Goal: Task Accomplishment & Management: Use online tool/utility

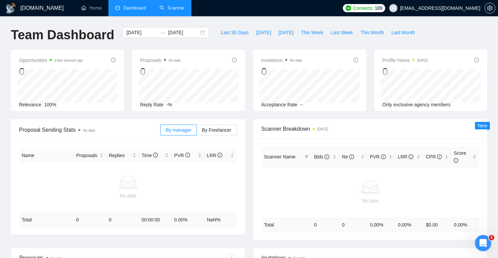
click at [174, 8] on link "Scanner" at bounding box center [172, 8] width 25 height 6
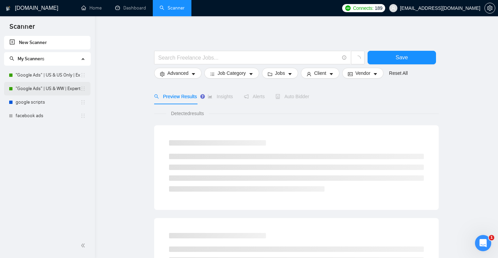
click at [41, 92] on link ""Google Ads" | US & WW | Expert" at bounding box center [48, 89] width 65 height 14
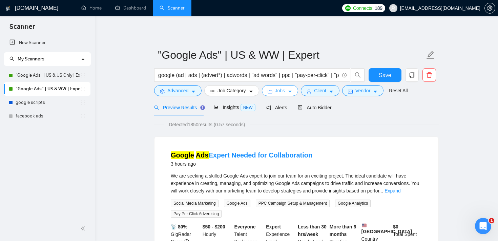
click at [279, 95] on button "Jobs" at bounding box center [280, 90] width 37 height 11
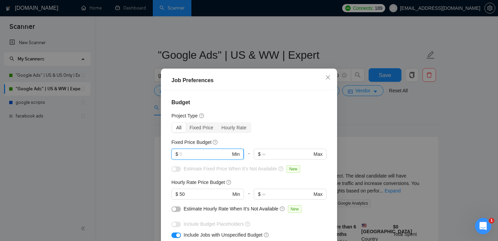
click at [214, 152] on input "text" at bounding box center [205, 153] width 51 height 7
type input "734892374"
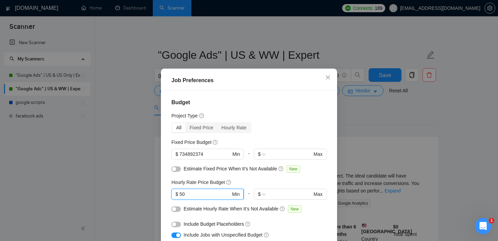
click at [196, 193] on input "50" at bounding box center [205, 193] width 51 height 7
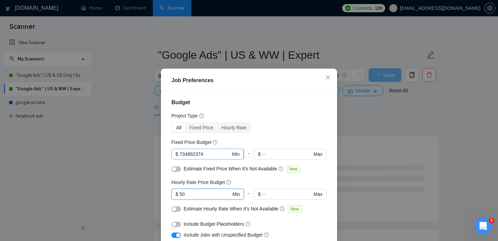
click at [195, 152] on input "734892374" at bounding box center [205, 153] width 51 height 7
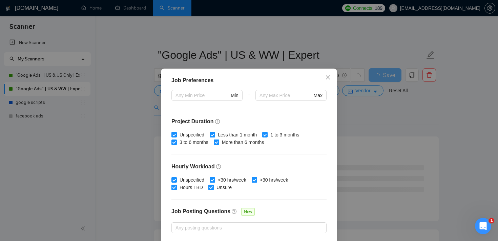
scroll to position [187, 0]
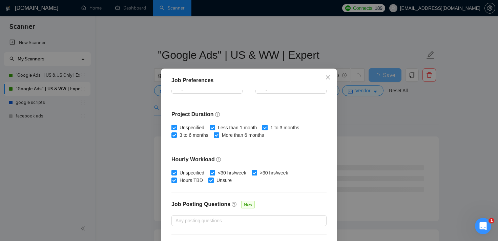
click at [347, 111] on div "Job Preferences Budget Project Type All Fixed Price Hourly Rate Fixed Price Bud…" at bounding box center [249, 120] width 498 height 241
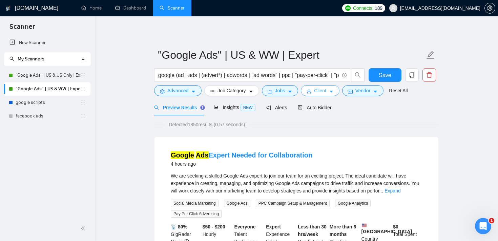
click at [314, 92] on button "Client" at bounding box center [320, 90] width 39 height 11
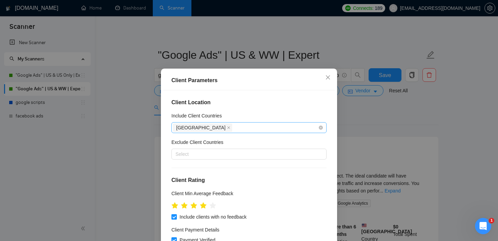
click at [246, 130] on div "[GEOGRAPHIC_DATA]" at bounding box center [245, 127] width 145 height 9
click at [257, 108] on div "Client Location Include Client Countries [GEOGRAPHIC_DATA] Exclude Client Count…" at bounding box center [248, 174] width 171 height 168
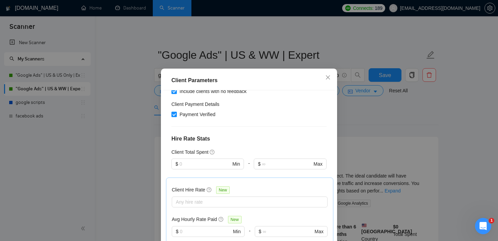
scroll to position [136, 0]
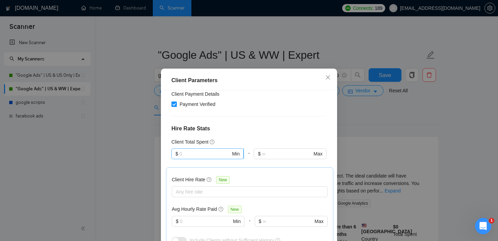
click at [212, 157] on input "text" at bounding box center [205, 153] width 51 height 7
click at [232, 133] on div "Client Location Include Client Countries [GEOGRAPHIC_DATA] Exclude Client Count…" at bounding box center [248, 174] width 171 height 168
click at [194, 221] on input "text" at bounding box center [206, 220] width 52 height 7
click at [326, 78] on icon "close" at bounding box center [327, 77] width 5 height 5
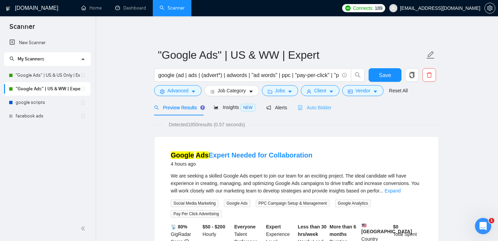
click at [317, 102] on div "Auto Bidder" at bounding box center [315, 107] width 34 height 16
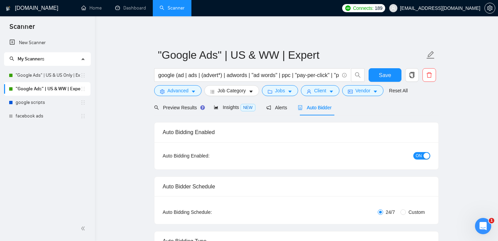
checkbox input "true"
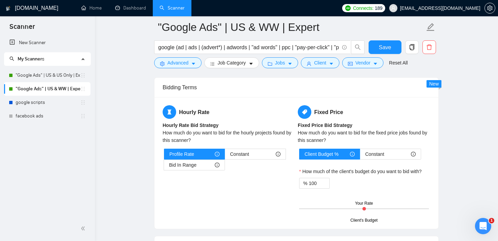
scroll to position [1050, 0]
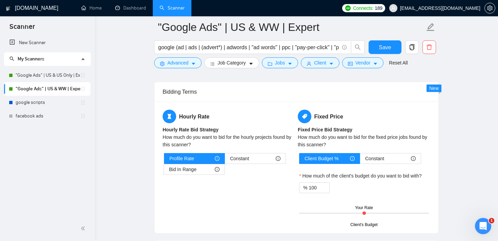
click at [473, 225] on main ""Google Ads" | US & WW | Expert google (ad | ads | (advert*) | adwords | "ad wo…" at bounding box center [297, 0] width 382 height 2047
click at [477, 224] on div "Open Intercom Messenger" at bounding box center [482, 224] width 22 height 22
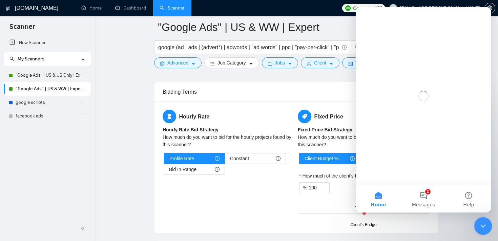
scroll to position [0, 0]
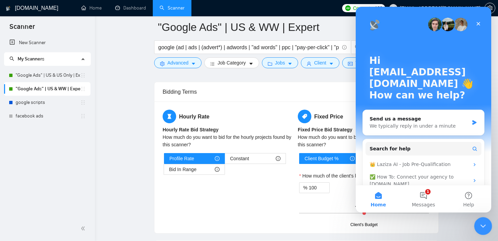
click at [482, 223] on icon "Close Intercom Messenger" at bounding box center [482, 225] width 8 height 8
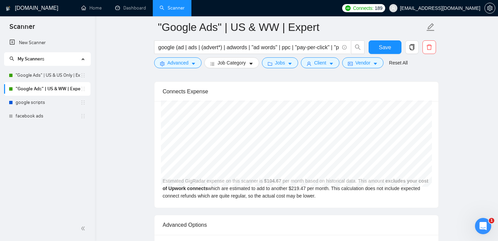
scroll to position [1432, 0]
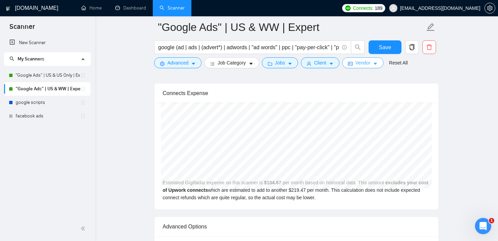
click at [370, 60] on span "Vendor" at bounding box center [362, 62] width 15 height 7
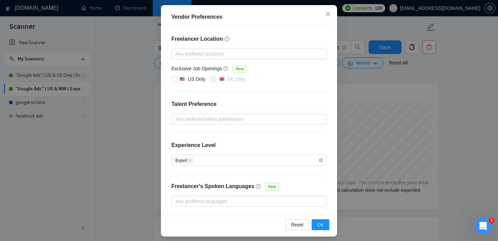
scroll to position [73, 0]
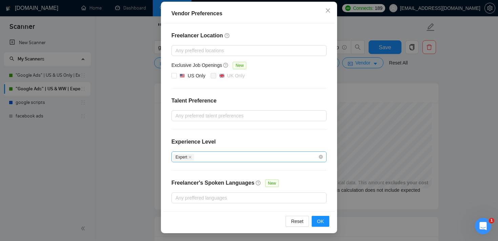
click at [189, 157] on icon "close" at bounding box center [189, 156] width 3 height 3
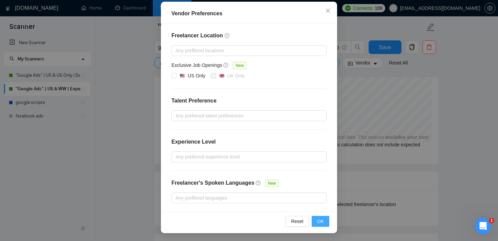
click at [319, 218] on span "OK" at bounding box center [320, 220] width 7 height 7
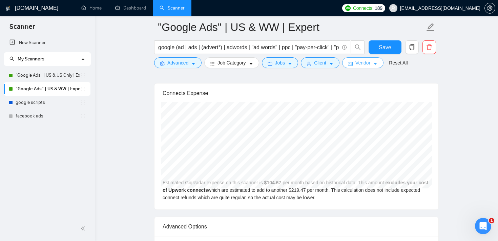
scroll to position [0, 0]
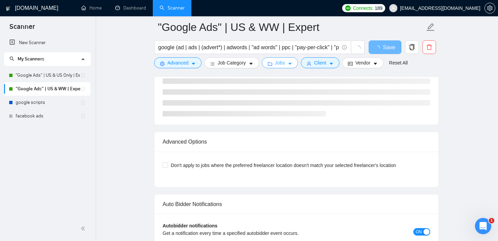
click at [278, 61] on span "Jobs" at bounding box center [280, 62] width 10 height 7
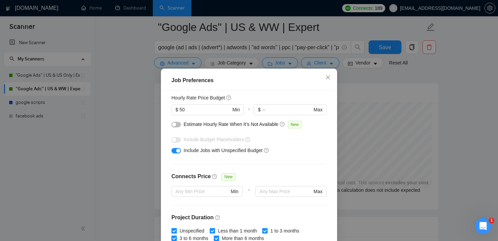
scroll to position [79, 0]
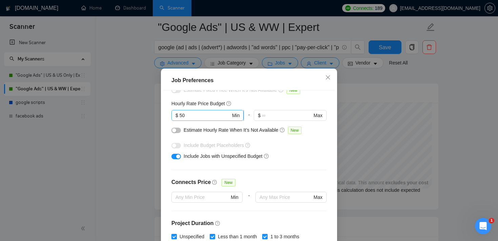
click at [196, 114] on input "50" at bounding box center [205, 114] width 51 height 7
type input "5"
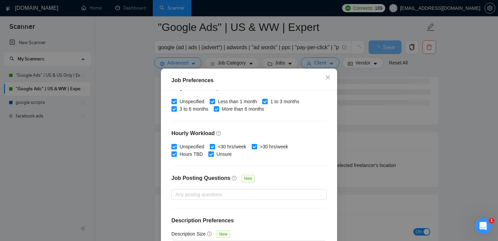
scroll to position [48, 0]
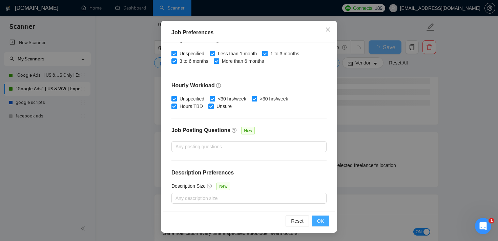
click at [321, 221] on span "OK" at bounding box center [320, 220] width 7 height 7
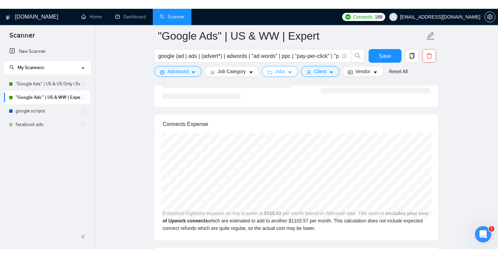
scroll to position [1437, 0]
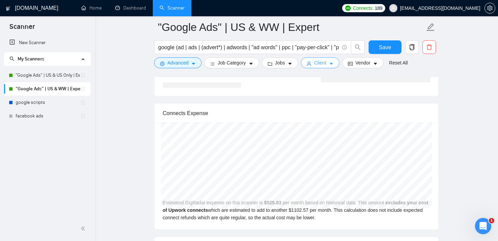
click at [326, 61] on span "Client" at bounding box center [320, 62] width 12 height 7
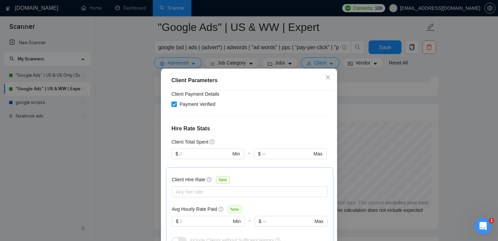
click at [426, 123] on div "Client Parameters Client Location Include Client Countries [GEOGRAPHIC_DATA] Ex…" at bounding box center [249, 120] width 498 height 241
